Goal: Task Accomplishment & Management: Manage account settings

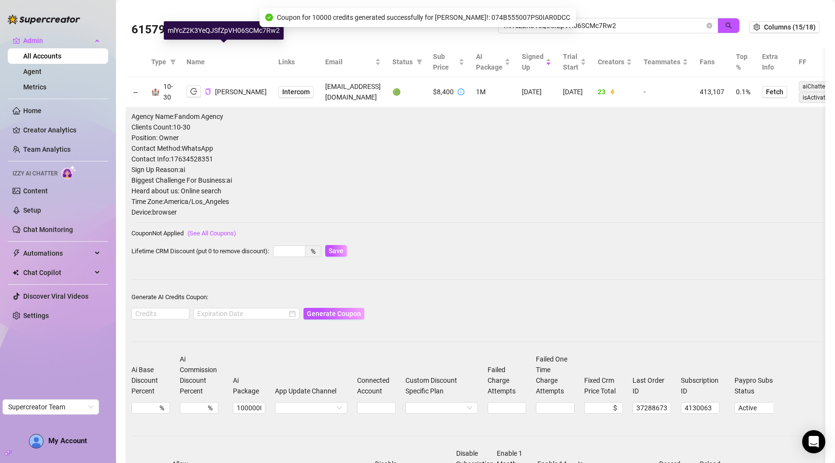
scroll to position [37, 0]
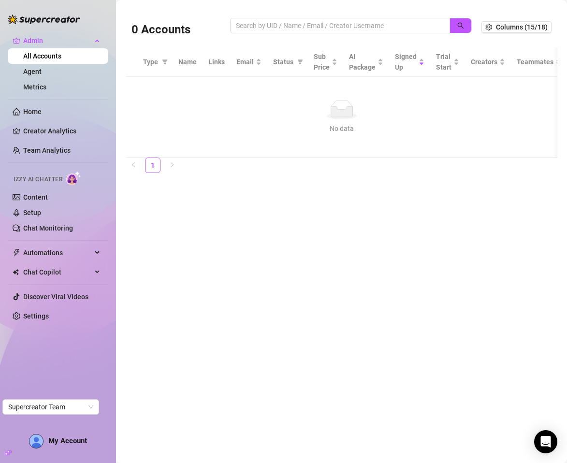
click at [453, 211] on main "0 Accounts Columns (15/18) Type Name Links Email Status Sub Price AI Package Si…" at bounding box center [341, 231] width 451 height 463
click at [449, 188] on main "0 Accounts Columns (15/18) Type Name Links Email Status Sub Price AI Package Si…" at bounding box center [341, 231] width 451 height 463
click at [208, 2] on main "0 Accounts Columns (15/18) Type Name Links Email Status Sub Price AI Package Si…" at bounding box center [341, 231] width 451 height 463
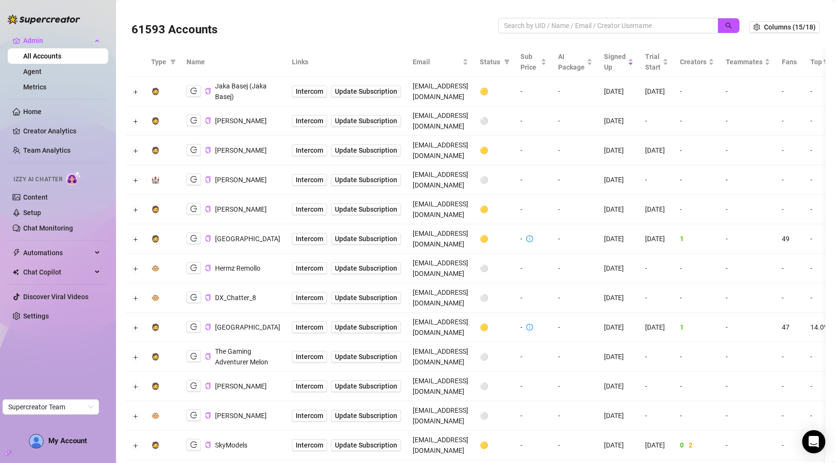
click at [368, 31] on div "61593 Accounts" at bounding box center [314, 27] width 367 height 33
click at [460, 12] on div "61593 Accounts" at bounding box center [314, 27] width 367 height 33
click at [135, 176] on button "Expand row" at bounding box center [136, 180] width 8 height 8
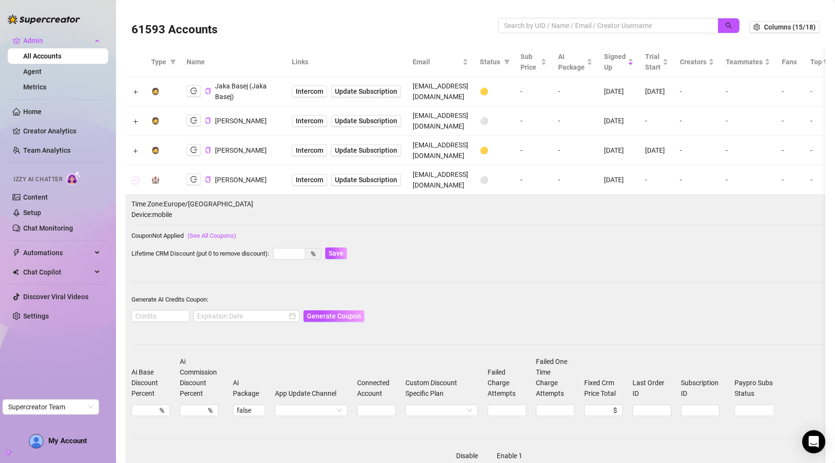
click at [138, 176] on button "Collapse row" at bounding box center [136, 180] width 8 height 8
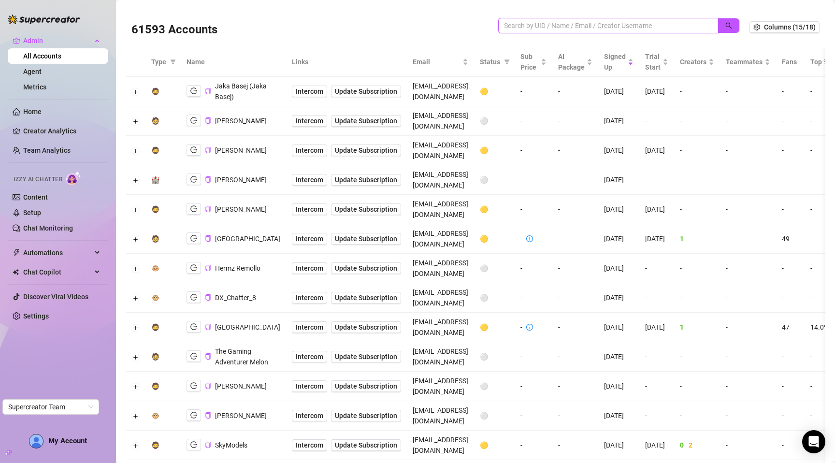
click at [555, 28] on input "search" at bounding box center [604, 25] width 200 height 11
paste input "hIBhPYn8yNQxR930lFbqG00sIAm2"
type input "hIBhPYn8yNQxR930lFbqG00sIAm2"
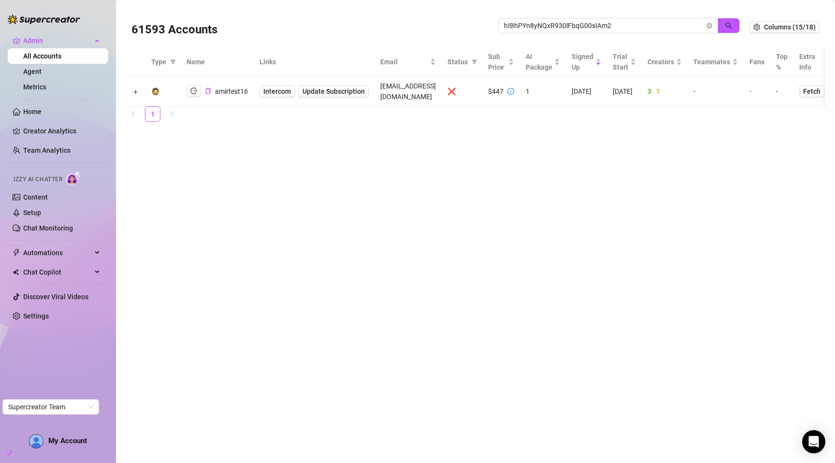
click at [140, 85] on td at bounding box center [136, 91] width 20 height 29
click at [137, 88] on button "Expand row" at bounding box center [136, 92] width 8 height 8
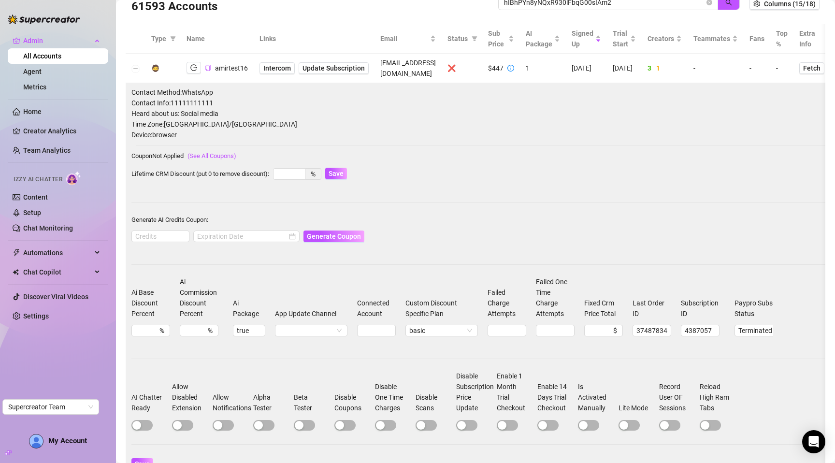
scroll to position [22, 0]
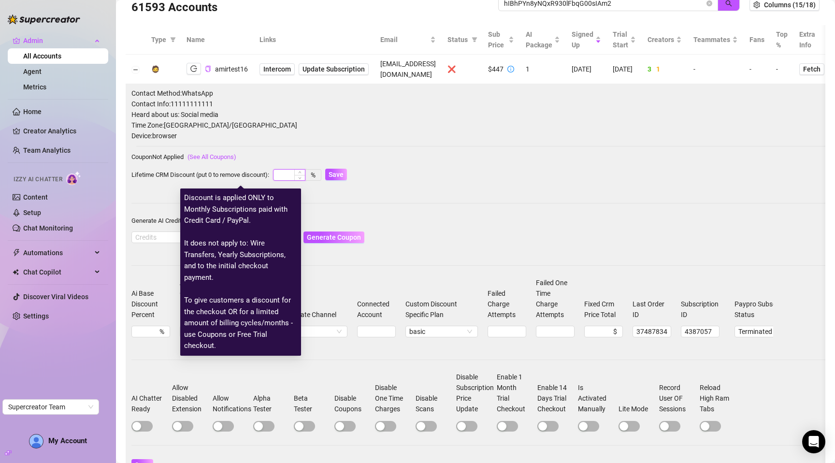
click at [285, 170] on input at bounding box center [288, 175] width 31 height 11
click at [283, 156] on div "Contact Method: WhatsApp Contact Info: 11111111111 Heard about us: Social media…" at bounding box center [503, 284] width 744 height 393
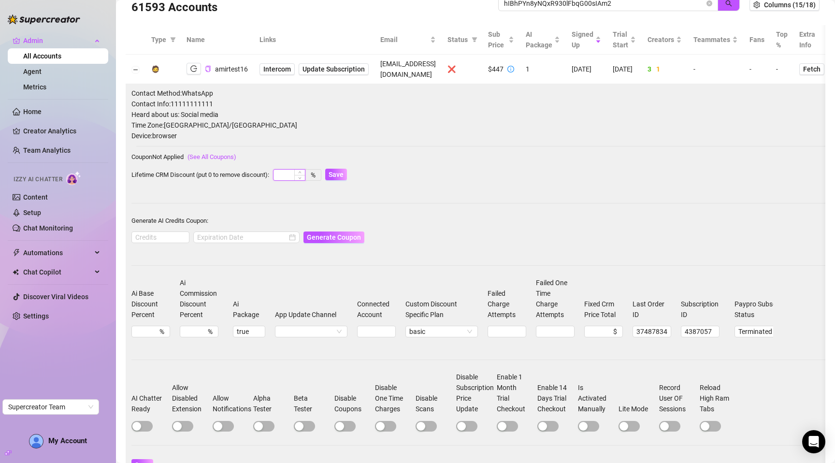
click at [282, 170] on input at bounding box center [288, 175] width 31 height 11
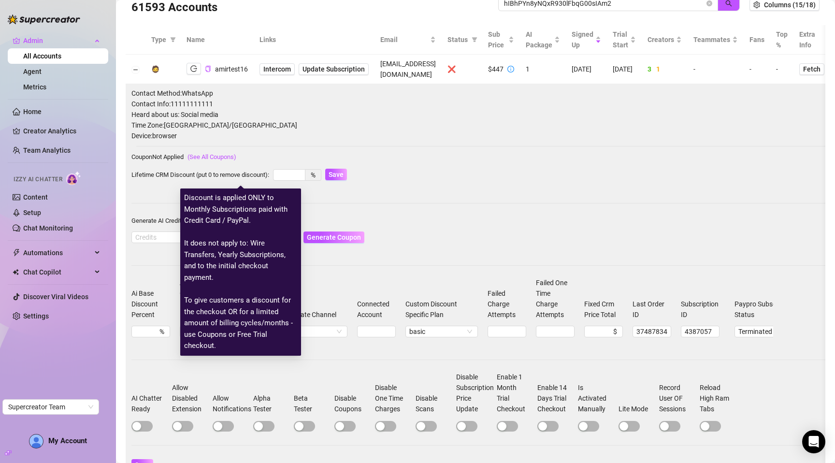
click at [290, 151] on div "Coupon Not Applied (See All Coupons)" at bounding box center [503, 156] width 744 height 11
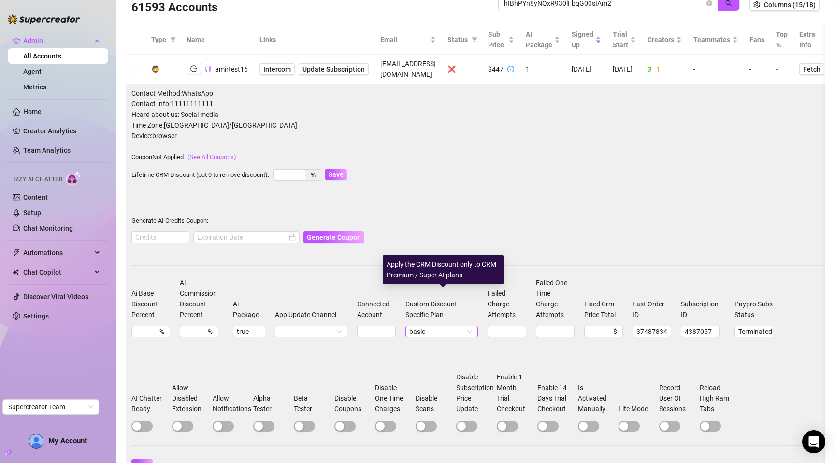
click at [432, 326] on span "basic" at bounding box center [441, 331] width 65 height 11
click at [450, 167] on form "Lifetime CRM Discount (put 0 to remove discount): % Save" at bounding box center [503, 179] width 744 height 25
click at [427, 326] on span "basic" at bounding box center [441, 331] width 65 height 11
click at [428, 151] on div "Coupon Not Applied (See All Coupons)" at bounding box center [503, 156] width 744 height 11
click at [439, 326] on span "basic" at bounding box center [441, 331] width 65 height 11
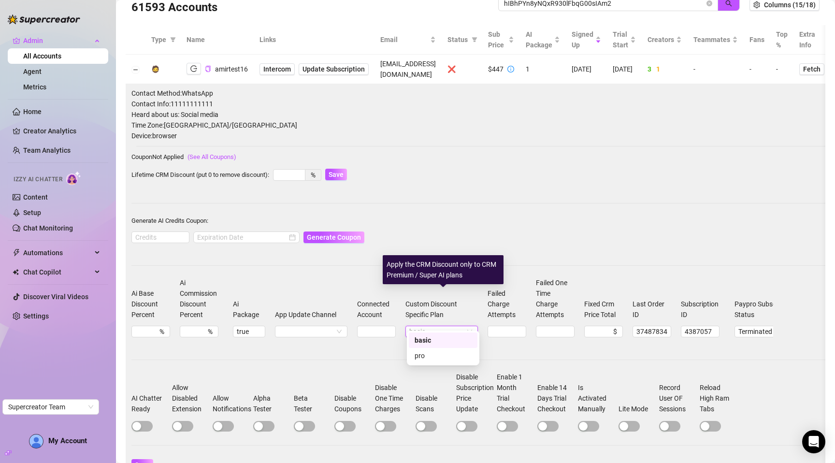
click at [440, 326] on span "basic" at bounding box center [441, 331] width 65 height 11
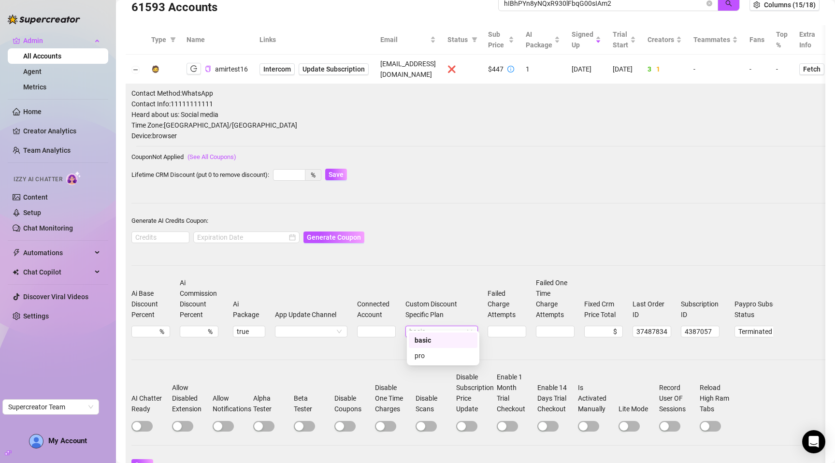
click at [437, 215] on form "Generate AI Credits Coupon: Generate Coupon" at bounding box center [503, 234] width 744 height 39
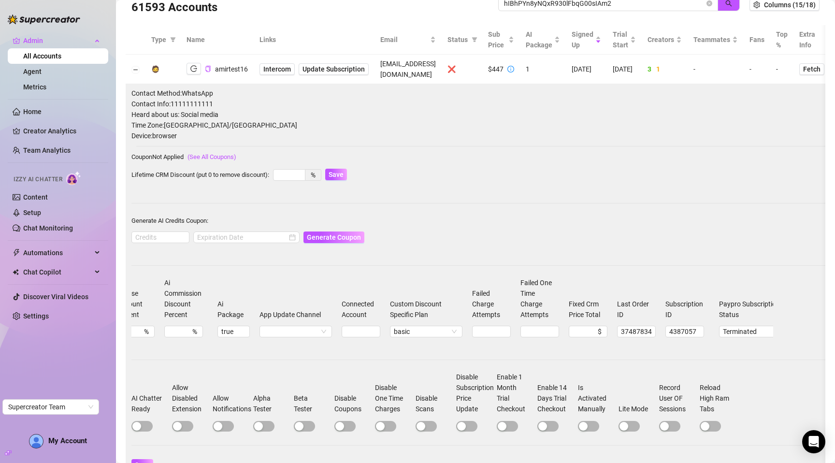
scroll to position [0, 0]
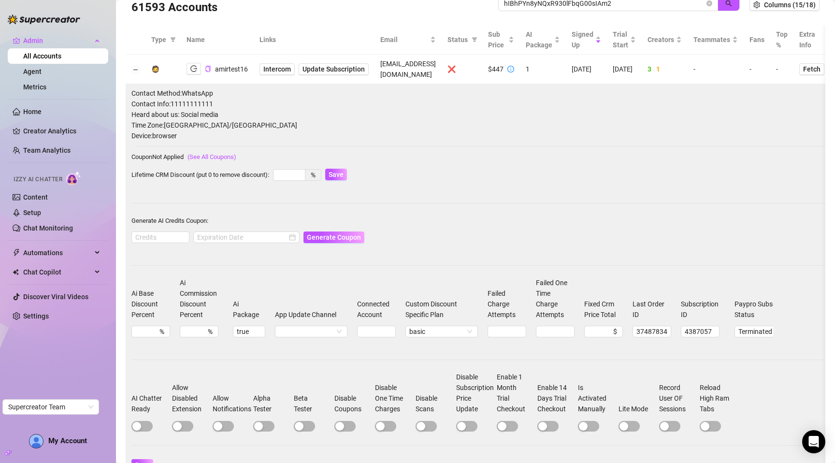
click at [479, 254] on div "Contact Method: WhatsApp Contact Info: 11111111111 Heard about us: Social media…" at bounding box center [503, 284] width 744 height 393
click at [457, 232] on form "Generate AI Credits Coupon: Generate Coupon" at bounding box center [503, 234] width 744 height 39
